Goal: Task Accomplishment & Management: Manage account settings

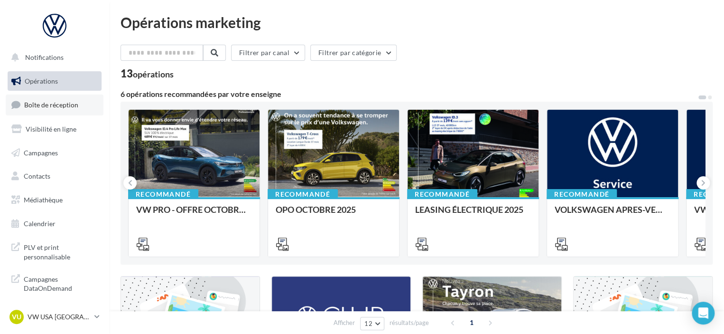
click at [63, 103] on span "Boîte de réception" at bounding box center [51, 105] width 54 height 8
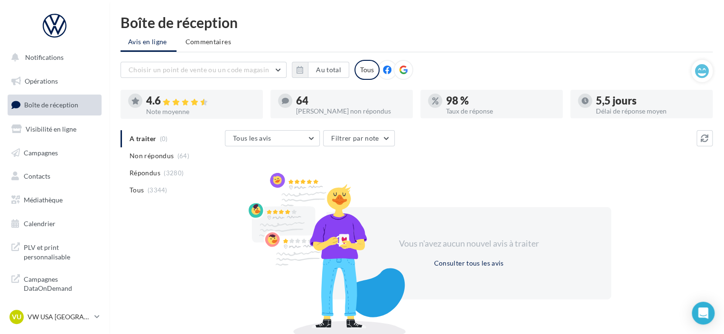
click at [154, 134] on ul "A traiter (0) Non répondus (64) Répondus (3280) Tous (3344)" at bounding box center [171, 164] width 101 height 68
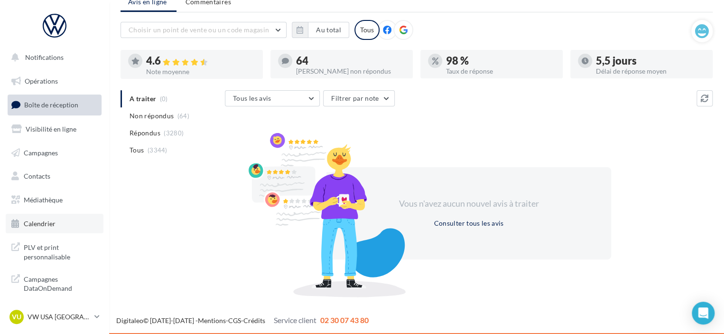
scroll to position [4, 0]
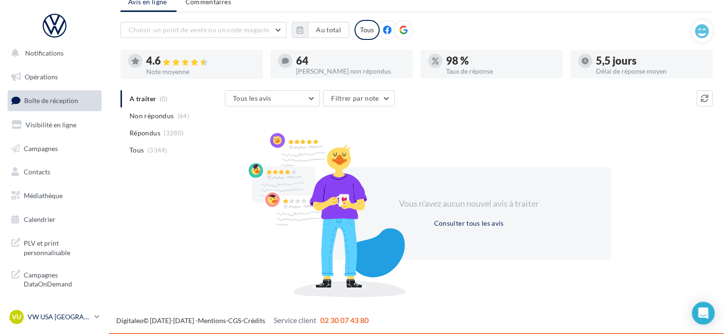
click at [71, 314] on p "VW USA [GEOGRAPHIC_DATA]" at bounding box center [59, 316] width 63 height 9
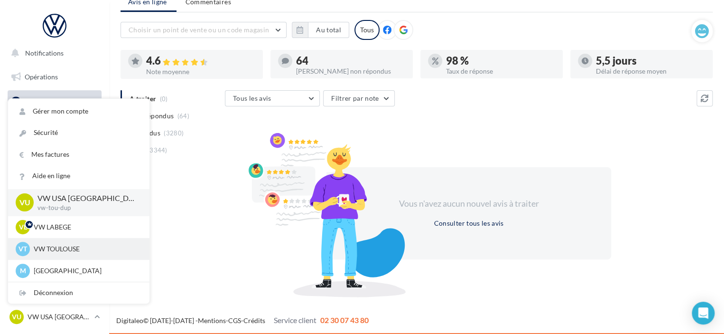
click at [65, 242] on div "VT VW TOULOUSE vw-cap-dup" at bounding box center [79, 249] width 126 height 14
